Goal: Transaction & Acquisition: Obtain resource

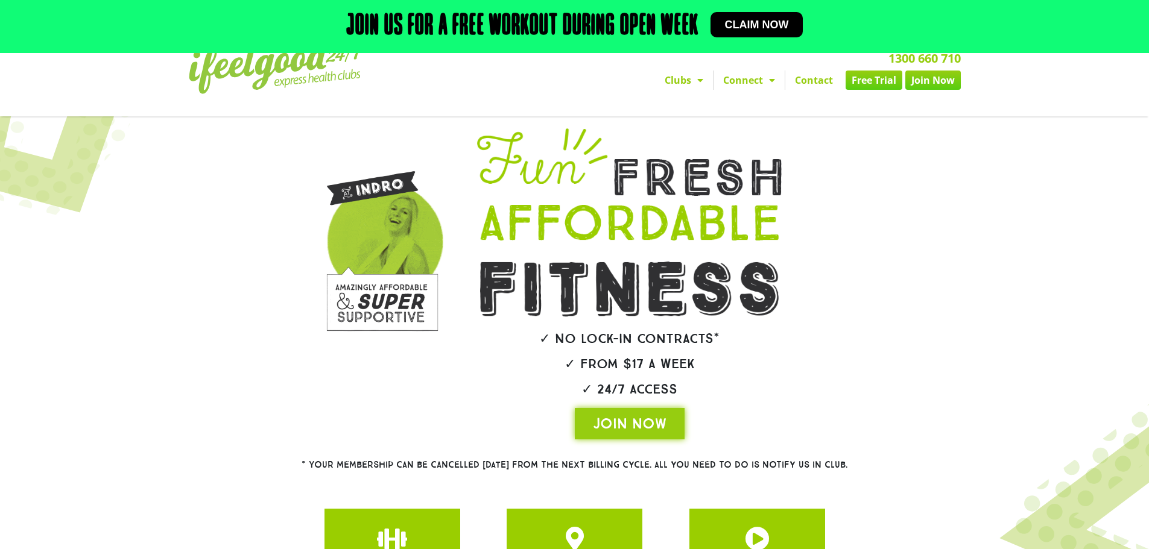
scroll to position [60, 0]
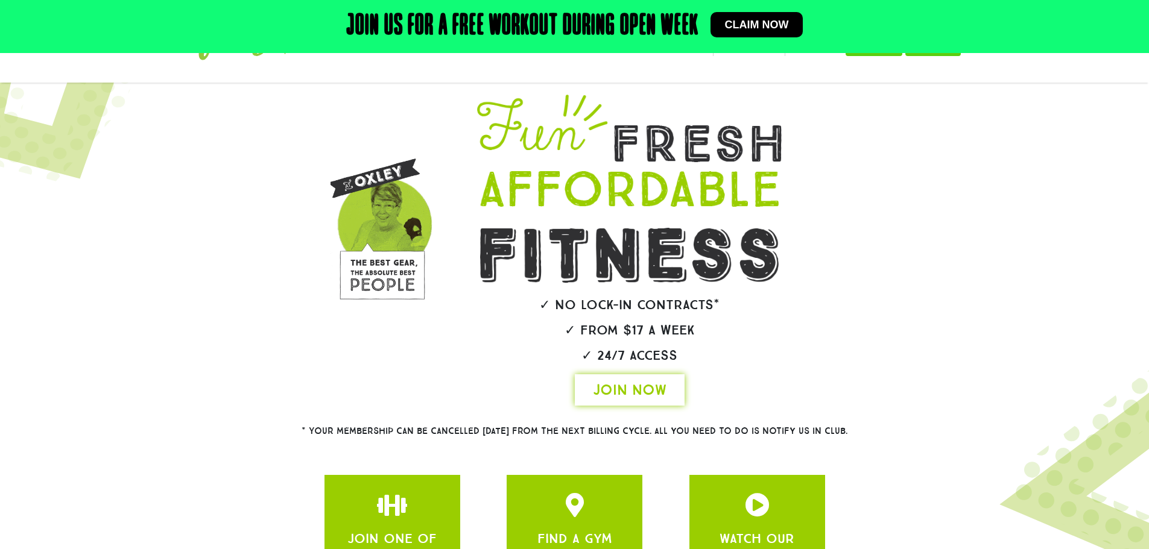
click at [639, 388] on span "JOIN NOW" at bounding box center [630, 390] width 74 height 19
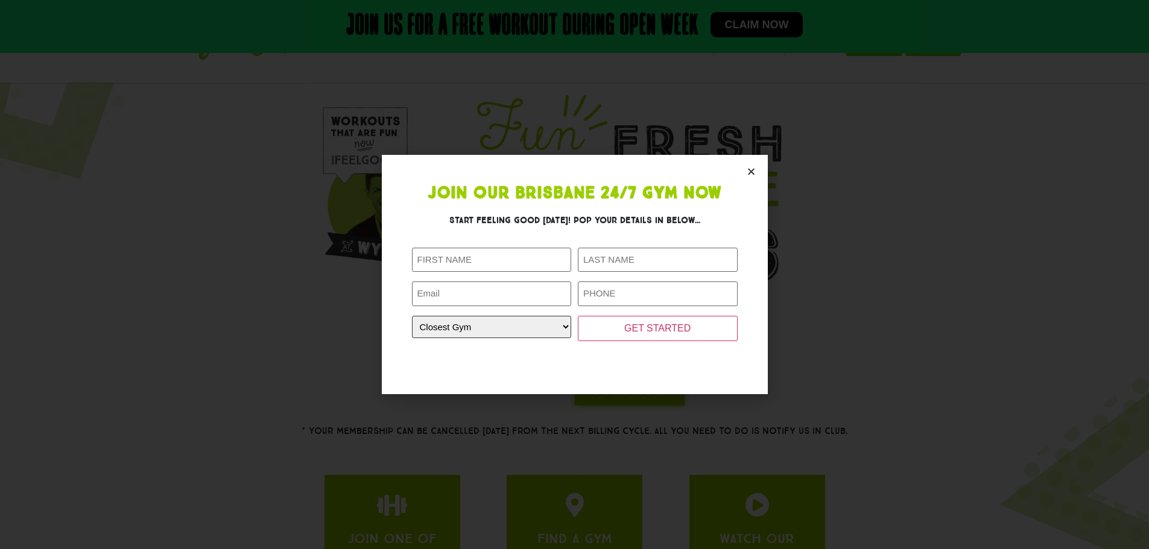
click at [522, 329] on select "Closest Gym [GEOGRAPHIC_DATA] [GEOGRAPHIC_DATA] [GEOGRAPHIC_DATA] [GEOGRAPHIC_D…" at bounding box center [492, 327] width 160 height 22
select select "[GEOGRAPHIC_DATA]"
click at [412, 316] on select "Closest Gym [GEOGRAPHIC_DATA] [GEOGRAPHIC_DATA] [GEOGRAPHIC_DATA] [GEOGRAPHIC_D…" at bounding box center [492, 327] width 160 height 22
click at [516, 260] on input "First Name (Required)" at bounding box center [492, 260] width 160 height 25
type input "Ruby"
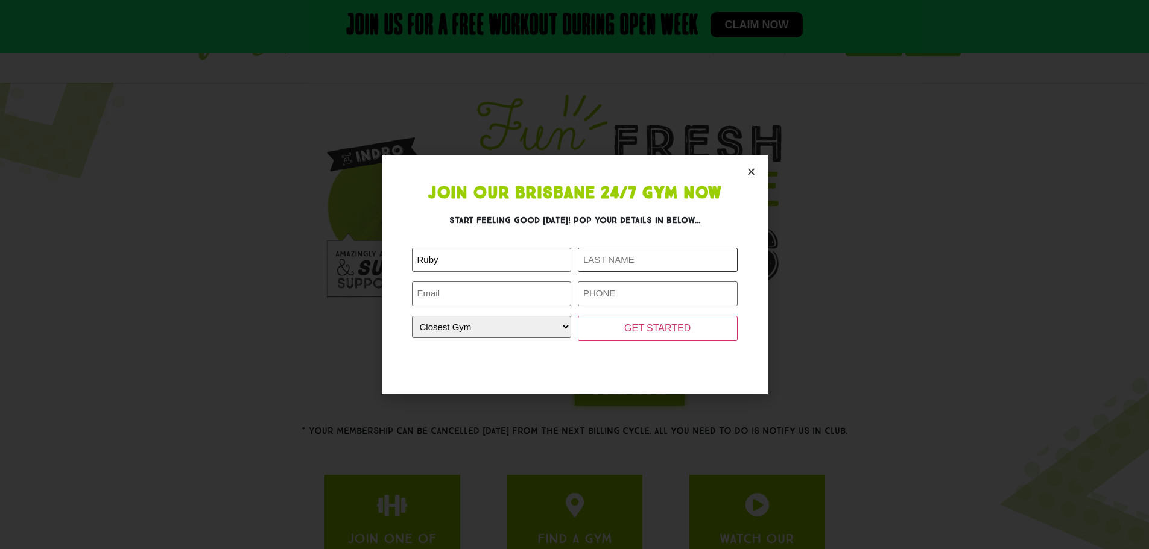
type input "[PERSON_NAME]"
type input "[EMAIL_ADDRESS][DOMAIN_NAME]"
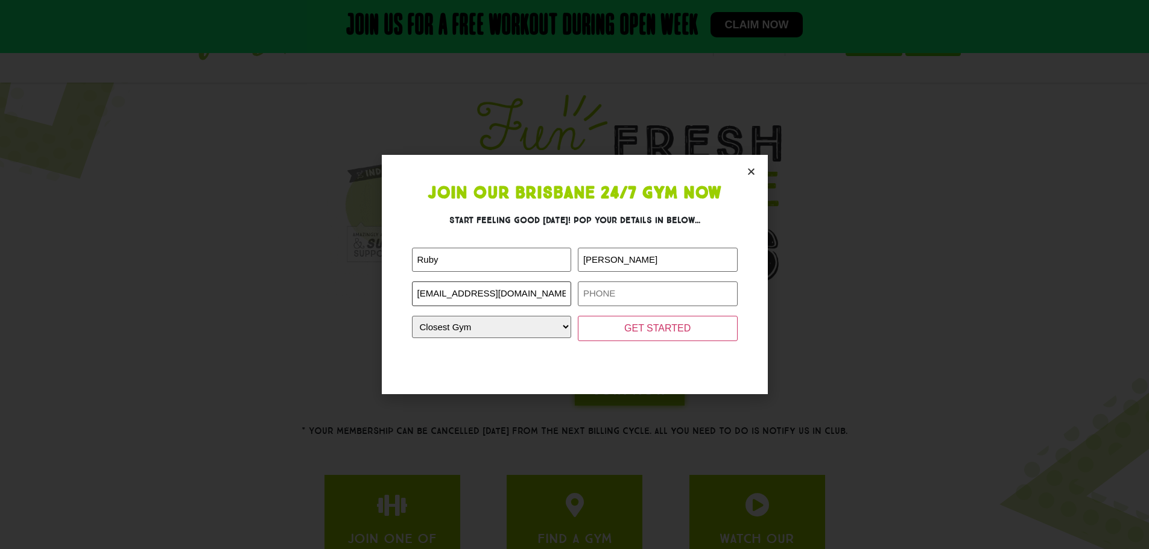
type input "0412132601"
drag, startPoint x: 561, startPoint y: 220, endPoint x: 706, endPoint y: 221, distance: 145.4
click at [706, 221] on h3 "Start feeling good [DATE]! Pop your details in below..." at bounding box center [575, 220] width 326 height 13
click at [751, 167] on icon "Close" at bounding box center [751, 171] width 9 height 9
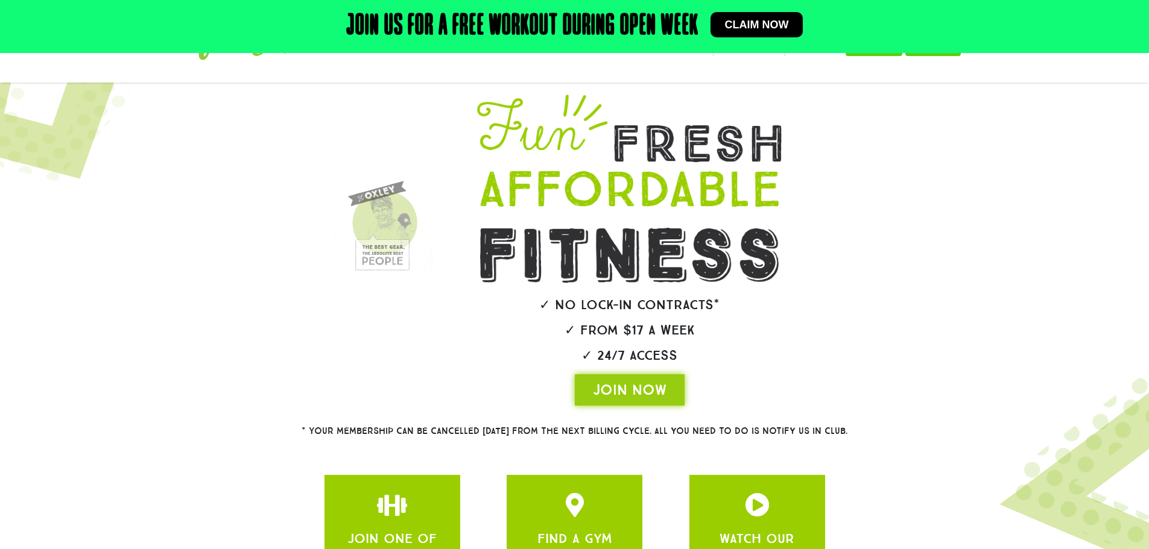
scroll to position [0, 0]
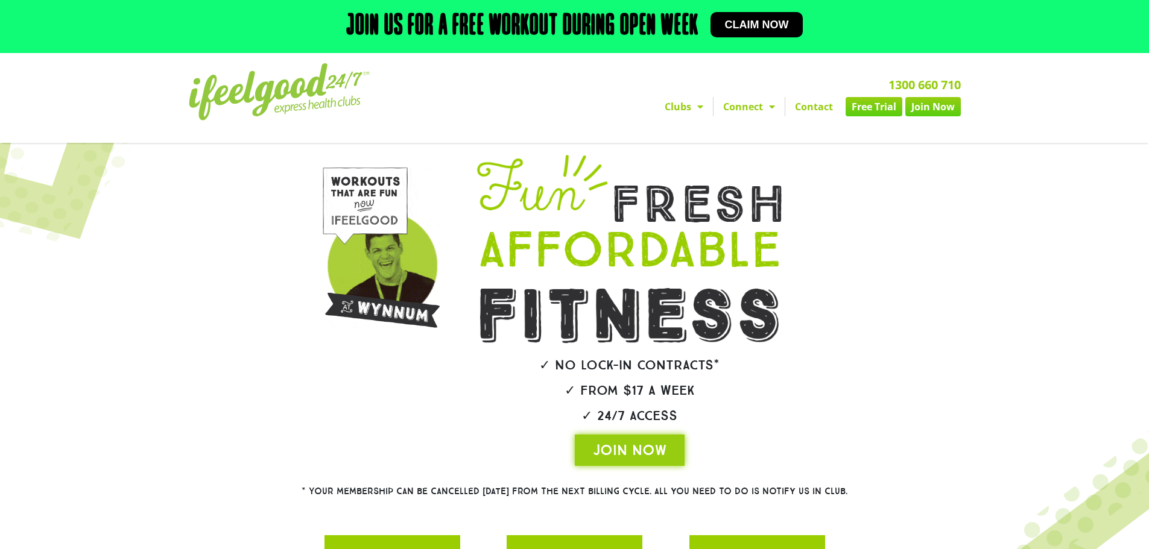
click at [876, 109] on link "Free Trial" at bounding box center [874, 106] width 57 height 19
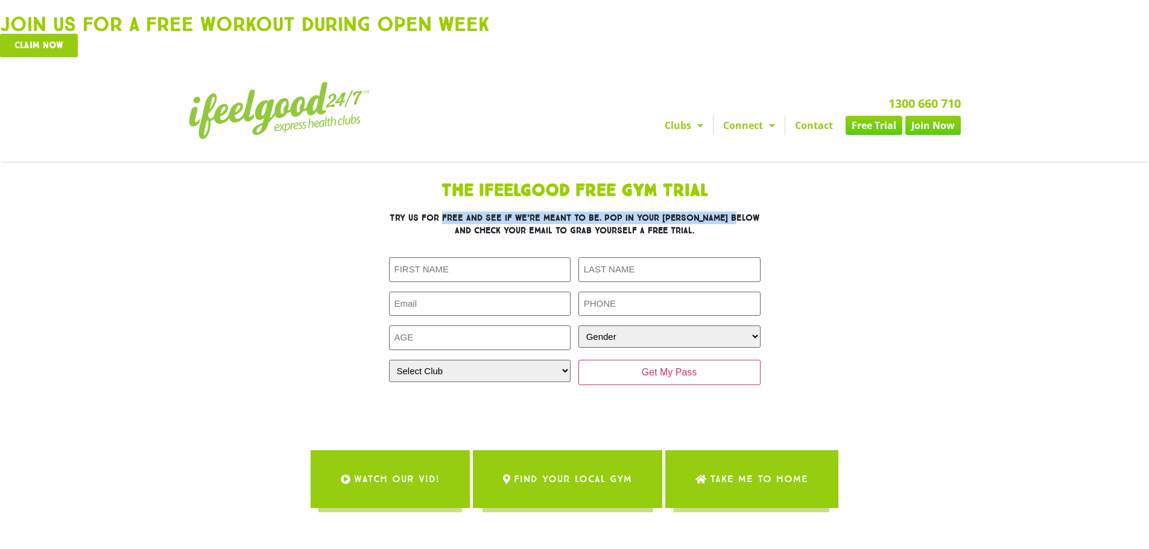
drag, startPoint x: 457, startPoint y: 217, endPoint x: 754, endPoint y: 214, distance: 296.8
click at [754, 214] on h3 "Try us for free and see if we’re meant to be. Pop in your deets below and check…" at bounding box center [575, 224] width 372 height 25
drag, startPoint x: 508, startPoint y: 232, endPoint x: 705, endPoint y: 227, distance: 197.3
click at [700, 227] on h3 "Try us for free and see if we’re meant to be. Pop in your deets below and check…" at bounding box center [575, 224] width 372 height 25
drag, startPoint x: 569, startPoint y: 207, endPoint x: 670, endPoint y: 209, distance: 101.3
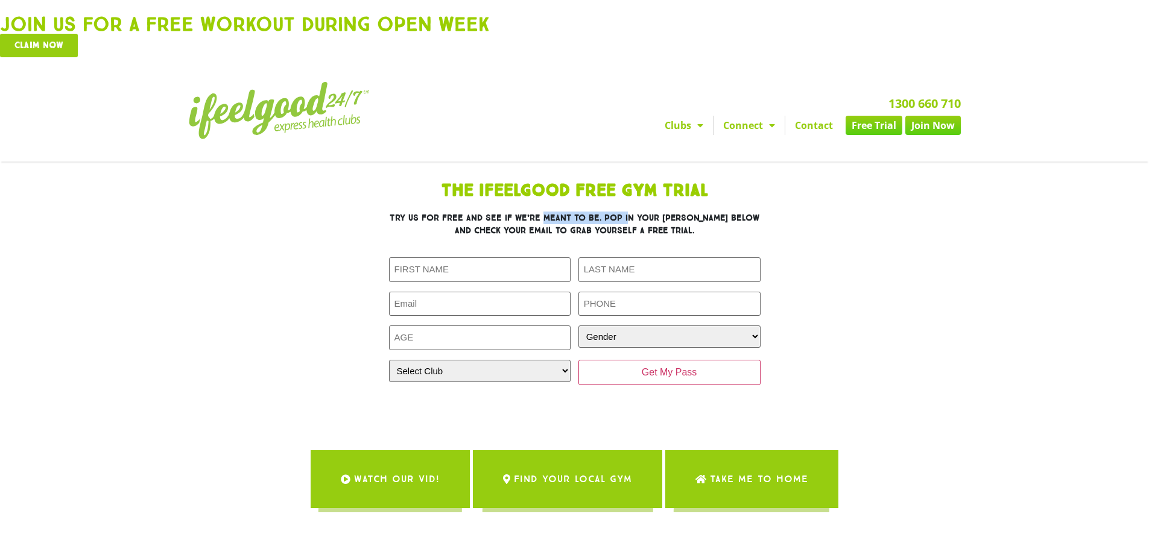
click at [667, 209] on div "The IfeelGood Free Gym Trial Try us for free and see if we’re meant to be. Pop …" at bounding box center [574, 296] width 543 height 238
click at [780, 238] on div "The IfeelGood Free Gym Trial Try us for free and see if we’re meant to be. Pop …" at bounding box center [574, 296] width 543 height 238
